Goal: Task Accomplishment & Management: Use online tool/utility

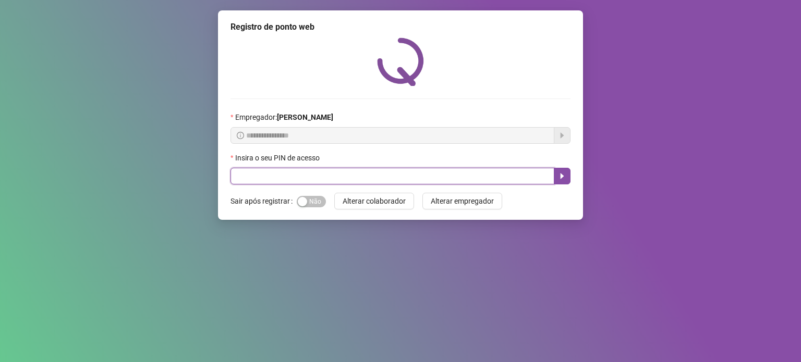
click at [336, 178] on input "text" at bounding box center [393, 176] width 324 height 17
type input "*****"
click at [313, 204] on span "Sim Não" at bounding box center [311, 201] width 29 height 11
click at [559, 179] on icon "caret-right" at bounding box center [562, 176] width 8 height 8
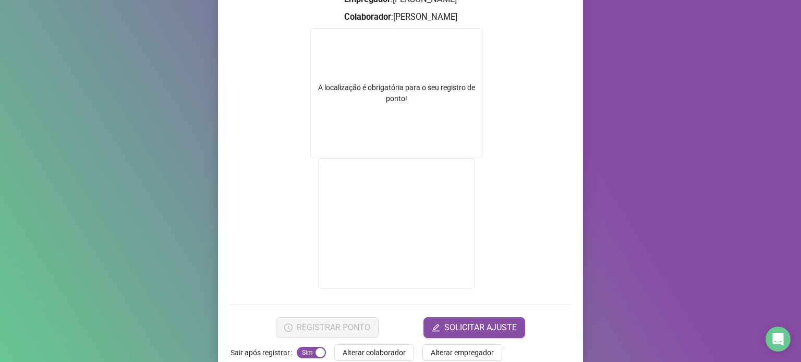
scroll to position [163, 0]
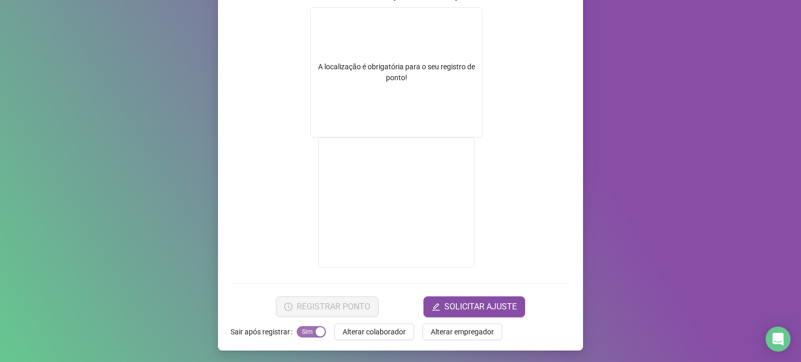
click at [307, 332] on button "Sim Não" at bounding box center [311, 331] width 29 height 11
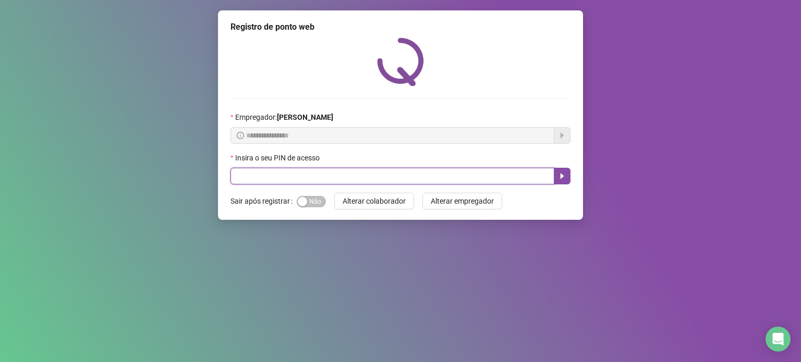
click at [318, 176] on input "text" at bounding box center [393, 176] width 324 height 17
type input "*****"
click at [563, 177] on icon "caret-right" at bounding box center [563, 177] width 4 height 6
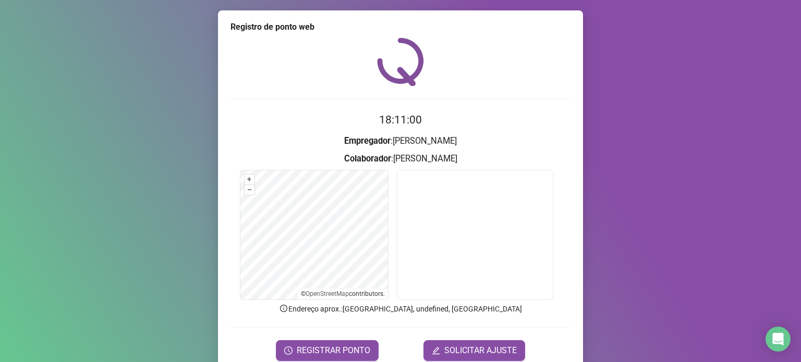
scroll to position [44, 0]
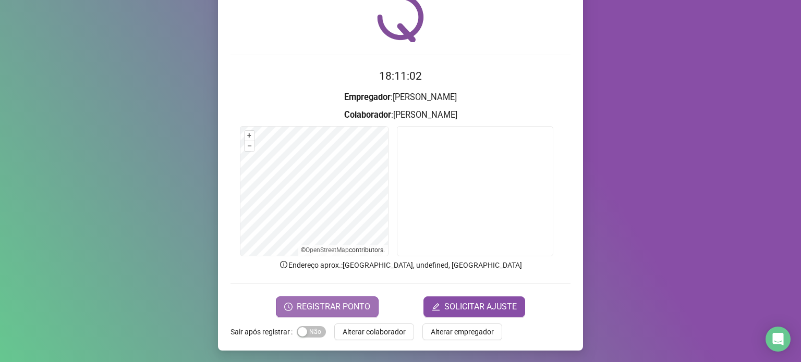
click at [323, 305] on span "REGISTRAR PONTO" at bounding box center [334, 307] width 74 height 13
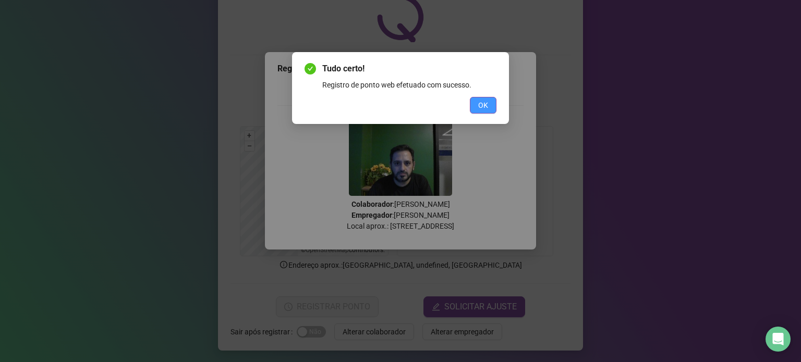
click at [482, 106] on span "OK" at bounding box center [483, 105] width 10 height 11
